Goal: Consume media (video, audio): Browse casually

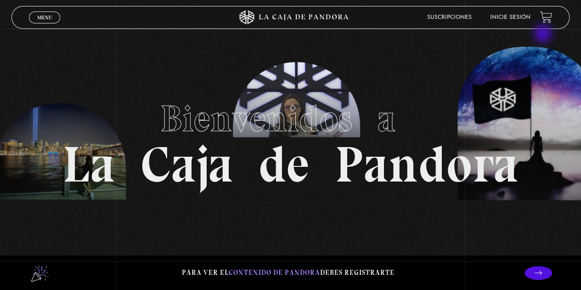
scroll to position [7, 0]
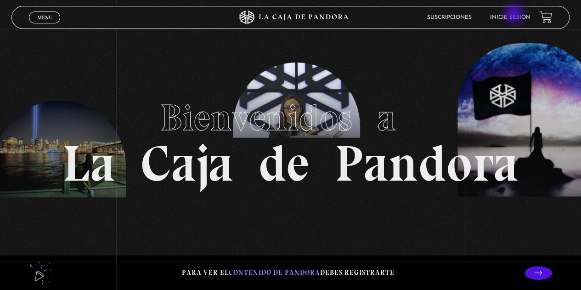
click at [515, 15] on link "Inicie sesión" at bounding box center [510, 18] width 40 height 6
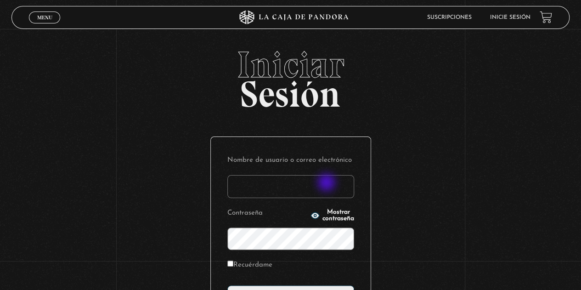
click at [327, 183] on input "Nombre de usuario o correo electrónico" at bounding box center [290, 186] width 127 height 23
type input "laurapatri2208@gmail.com"
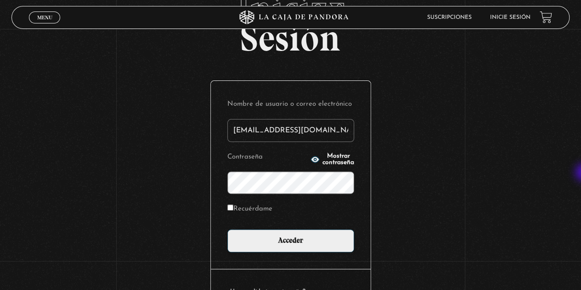
scroll to position [55, 0]
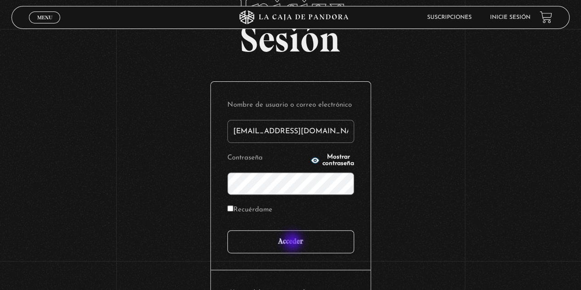
click at [293, 242] on input "Acceder" at bounding box center [290, 241] width 127 height 23
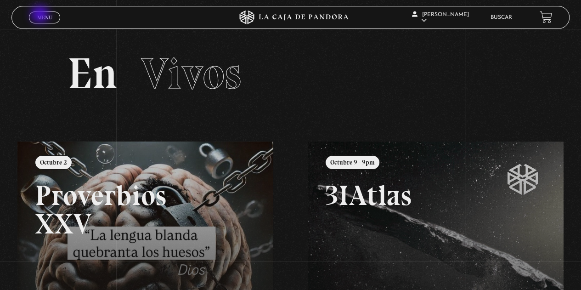
click at [41, 15] on span "Menu" at bounding box center [44, 18] width 15 height 6
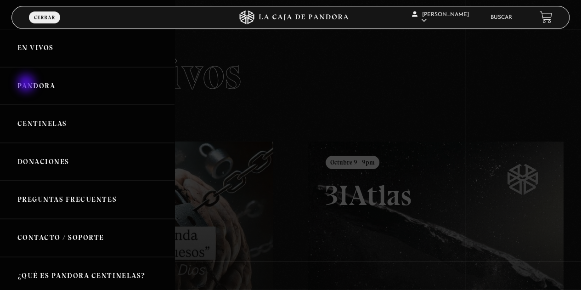
click at [27, 84] on link "Pandora" at bounding box center [87, 86] width 174 height 38
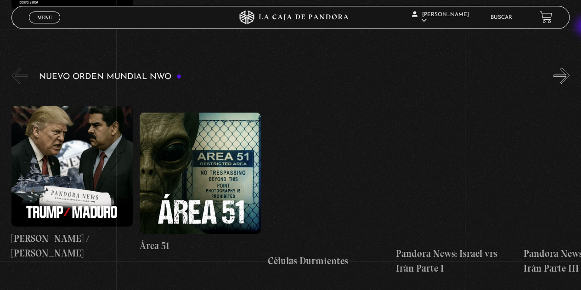
scroll to position [595, 0]
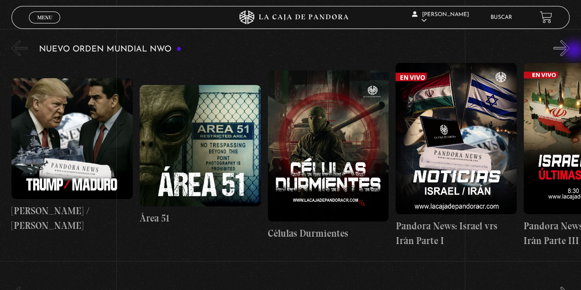
click at [569, 51] on button "»" at bounding box center [561, 48] width 16 height 16
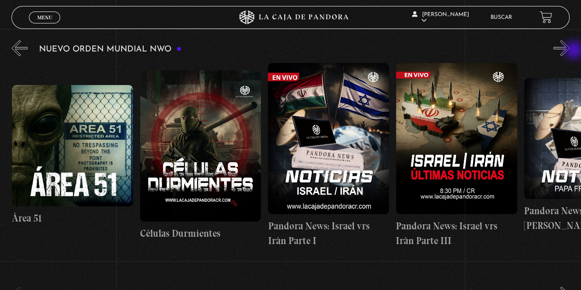
click at [569, 51] on button "»" at bounding box center [561, 48] width 16 height 16
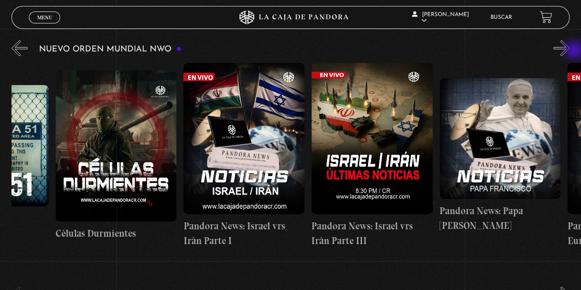
click at [569, 51] on button "»" at bounding box center [561, 48] width 16 height 16
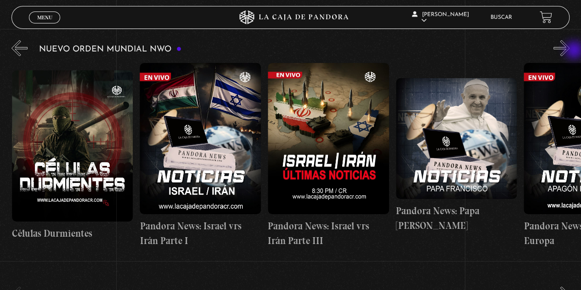
click at [569, 51] on button "»" at bounding box center [561, 48] width 16 height 16
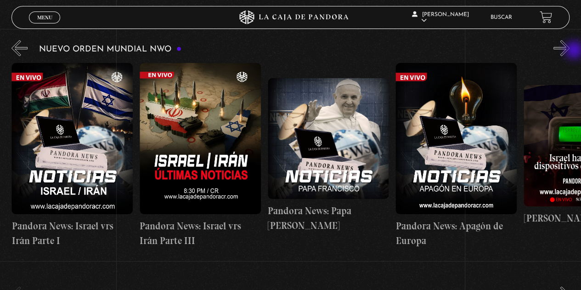
click at [569, 51] on button "»" at bounding box center [561, 48] width 16 height 16
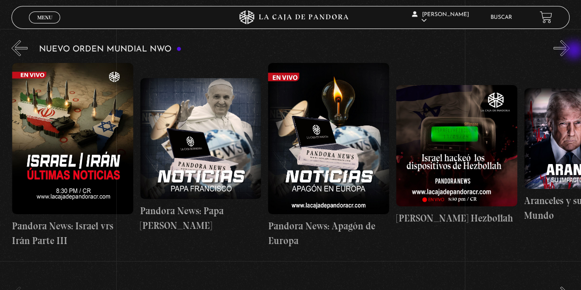
scroll to position [0, 511]
click at [569, 51] on button "»" at bounding box center [561, 48] width 16 height 16
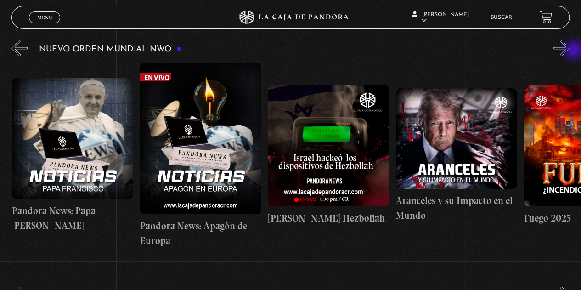
click at [569, 51] on button "»" at bounding box center [561, 48] width 16 height 16
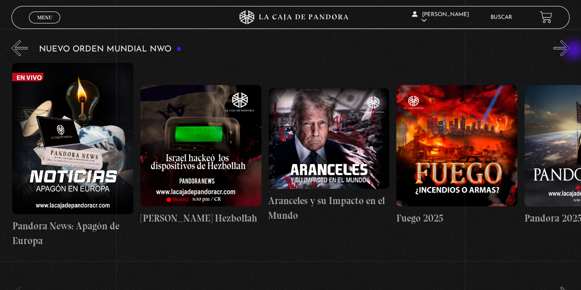
scroll to position [0, 767]
click at [569, 51] on button "»" at bounding box center [561, 48] width 16 height 16
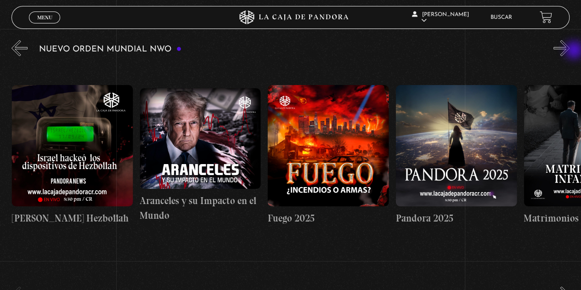
scroll to position [0, 895]
click at [569, 51] on button "»" at bounding box center [561, 48] width 16 height 16
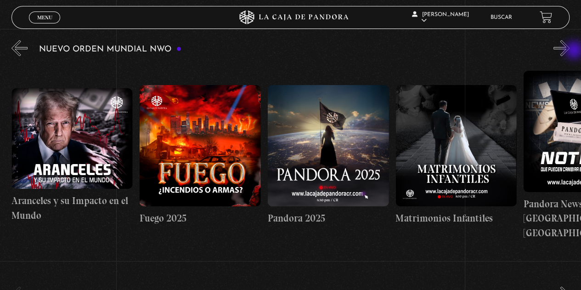
click at [569, 51] on button "»" at bounding box center [561, 48] width 16 height 16
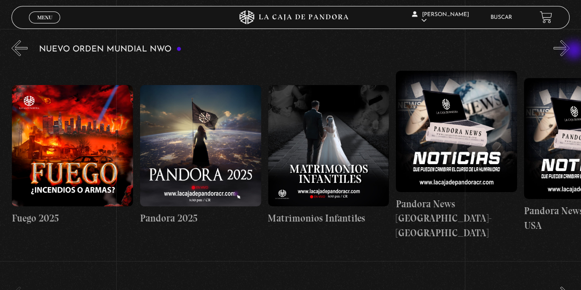
scroll to position [0, 1151]
click at [569, 51] on button "»" at bounding box center [561, 48] width 16 height 16
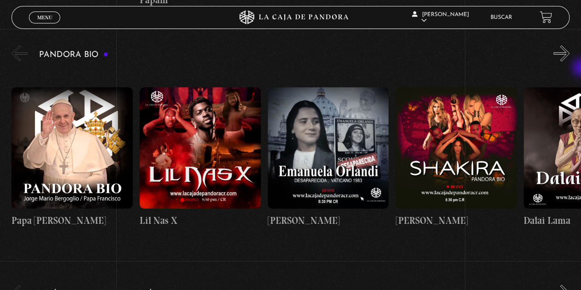
scroll to position [1315, 0]
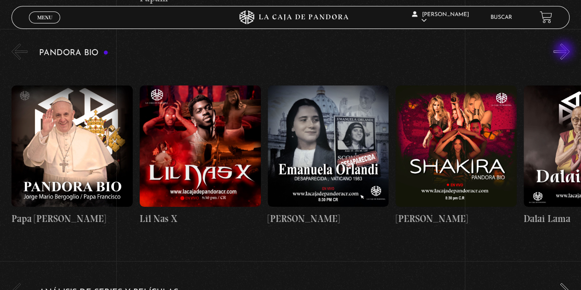
click at [565, 51] on button "»" at bounding box center [561, 52] width 16 height 16
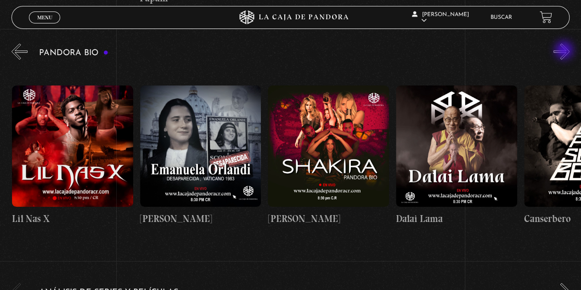
click at [565, 51] on button "»" at bounding box center [561, 52] width 16 height 16
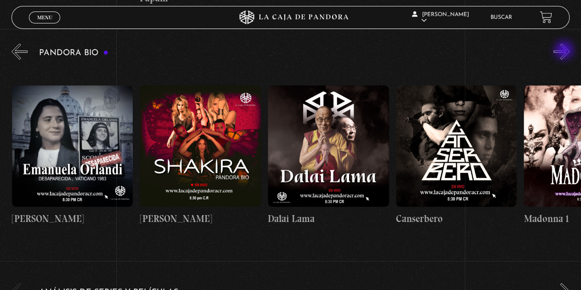
click at [565, 51] on button "»" at bounding box center [561, 52] width 16 height 16
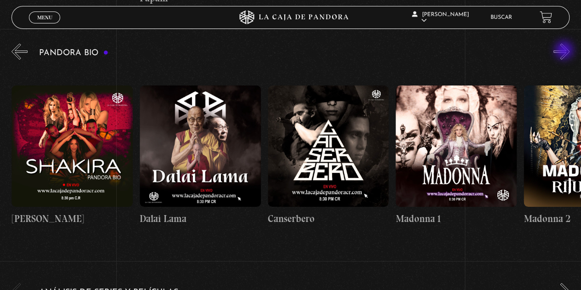
click at [565, 51] on button "»" at bounding box center [561, 52] width 16 height 16
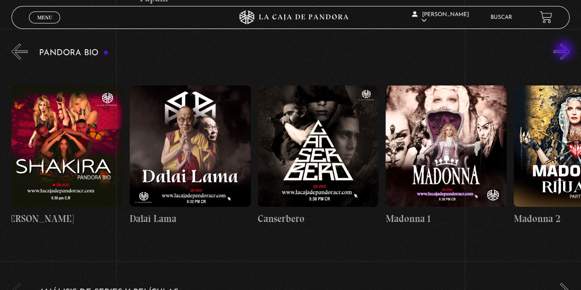
click at [565, 51] on button "»" at bounding box center [561, 52] width 16 height 16
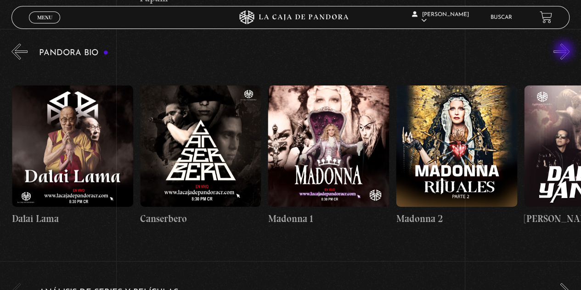
click at [565, 51] on button "»" at bounding box center [561, 52] width 16 height 16
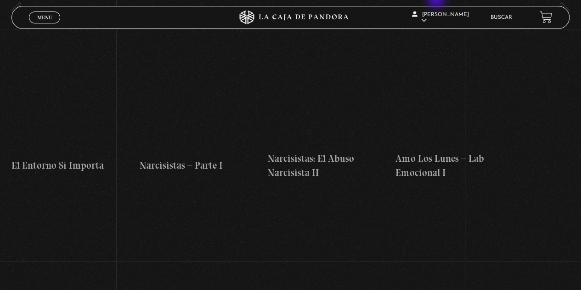
scroll to position [3691, 0]
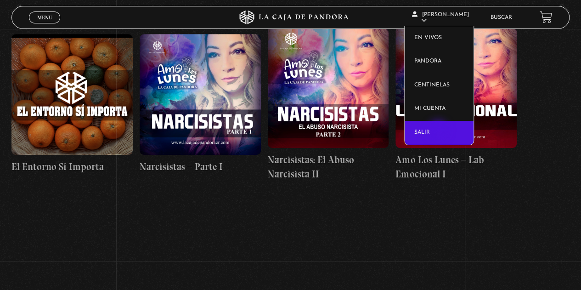
click at [439, 131] on link "Salir" at bounding box center [438, 133] width 69 height 24
